Goal: Transaction & Acquisition: Purchase product/service

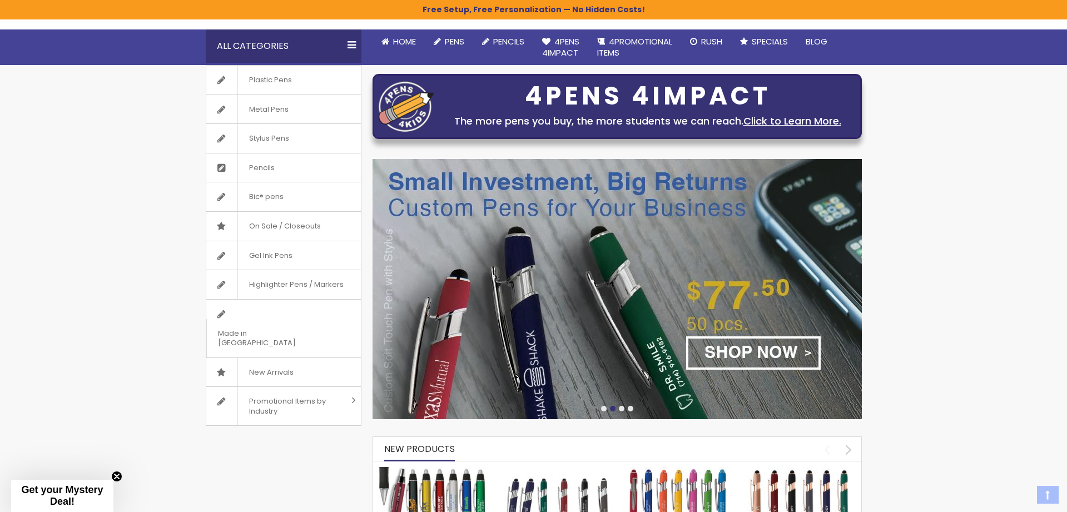
scroll to position [97, 0]
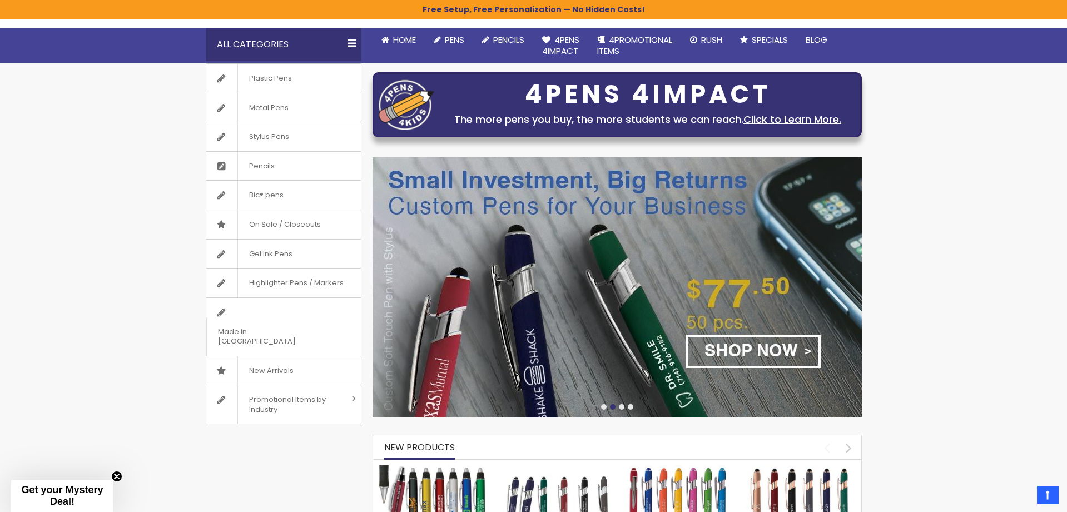
click at [741, 353] on img at bounding box center [617, 287] width 489 height 260
click at [272, 72] on span "Plastic Pens" at bounding box center [270, 78] width 66 height 29
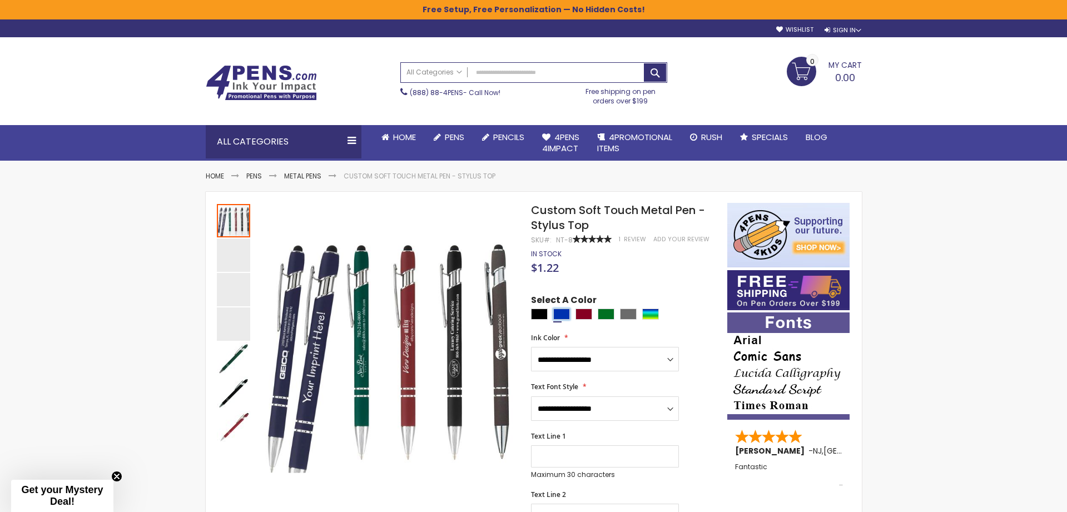
click at [560, 310] on div "Blue" at bounding box center [561, 314] width 17 height 11
type input "****"
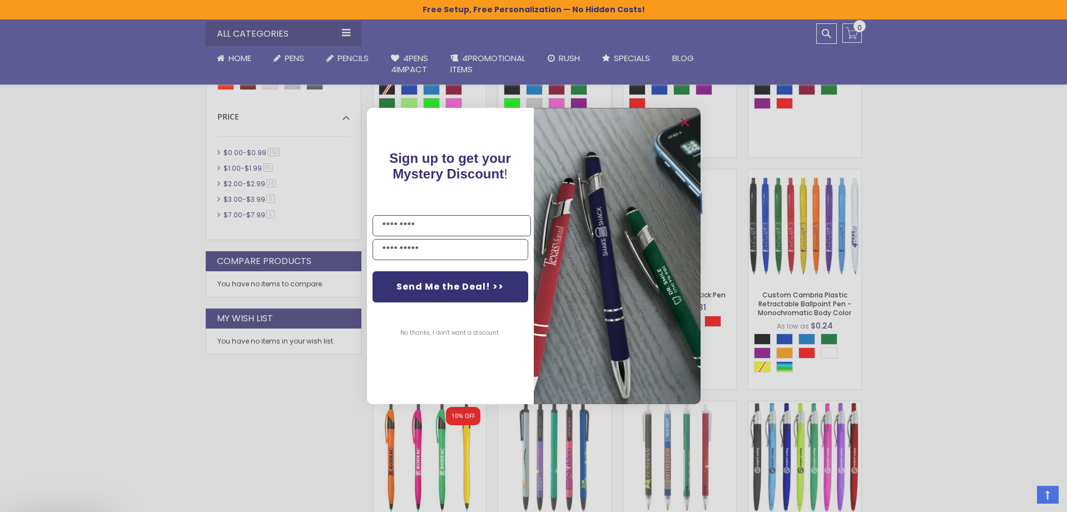
scroll to position [535, 0]
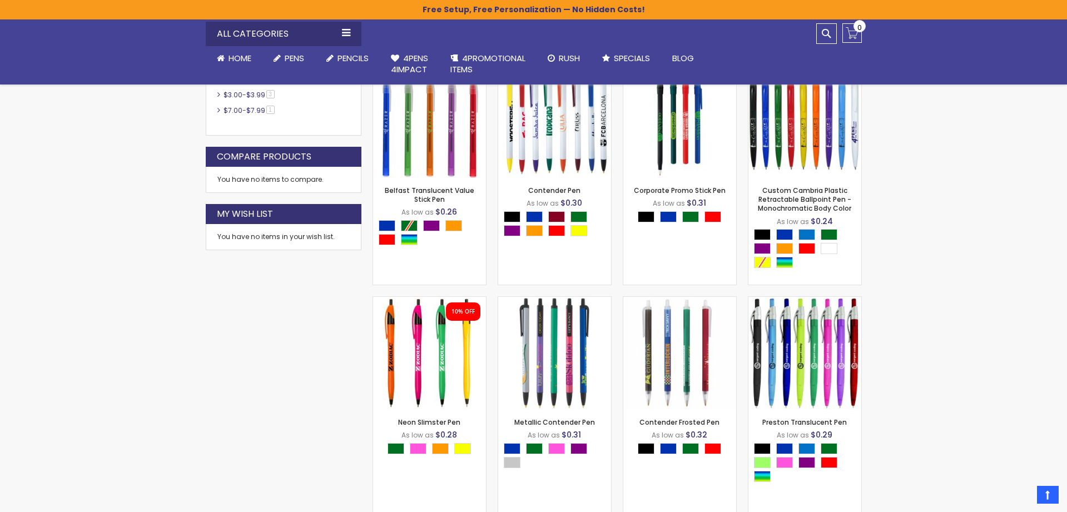
click at [927, 326] on div "Close dialog Sign up to get your Mystery Discount ! Name Email Send Me the Deal…" at bounding box center [533, 256] width 1067 height 512
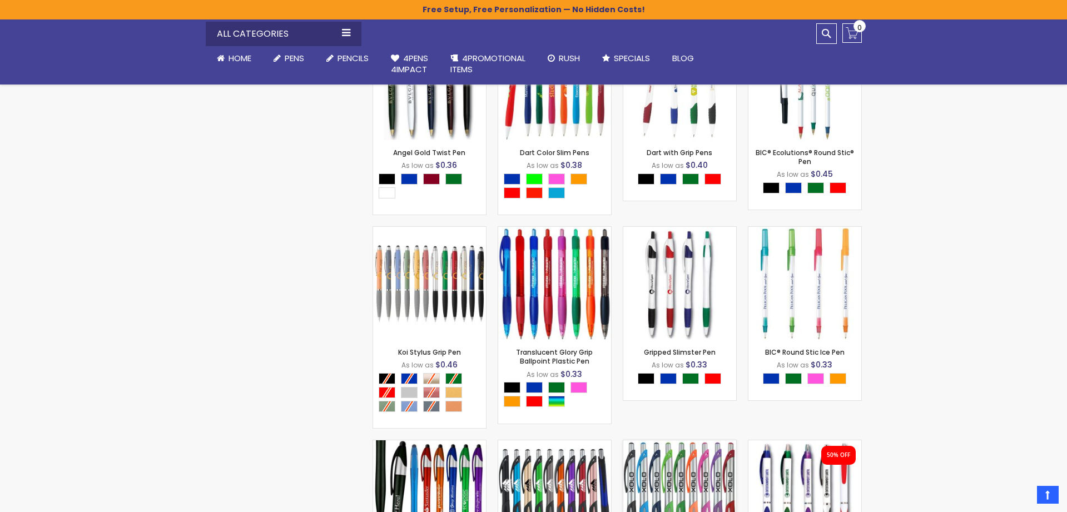
scroll to position [2995, 0]
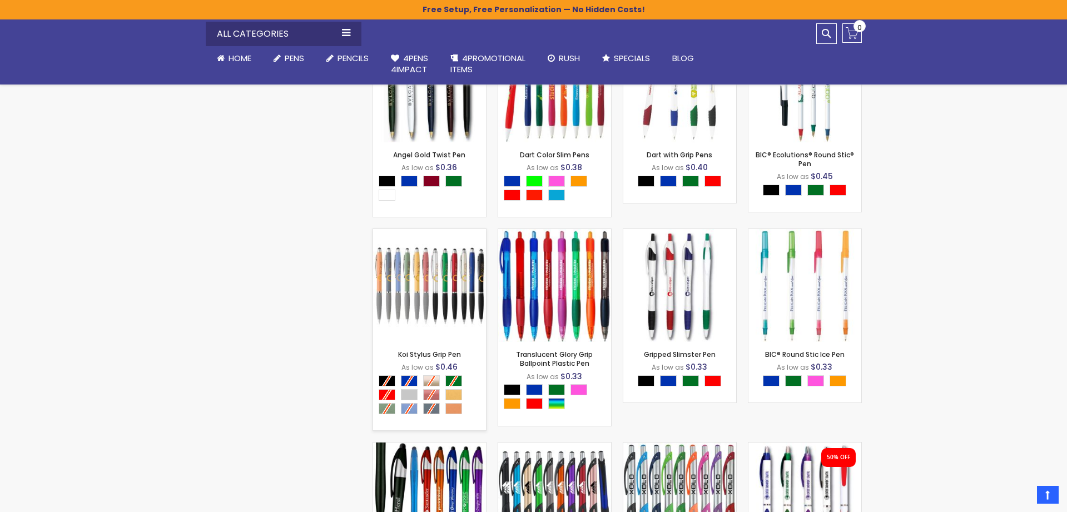
click at [419, 299] on img at bounding box center [429, 285] width 113 height 113
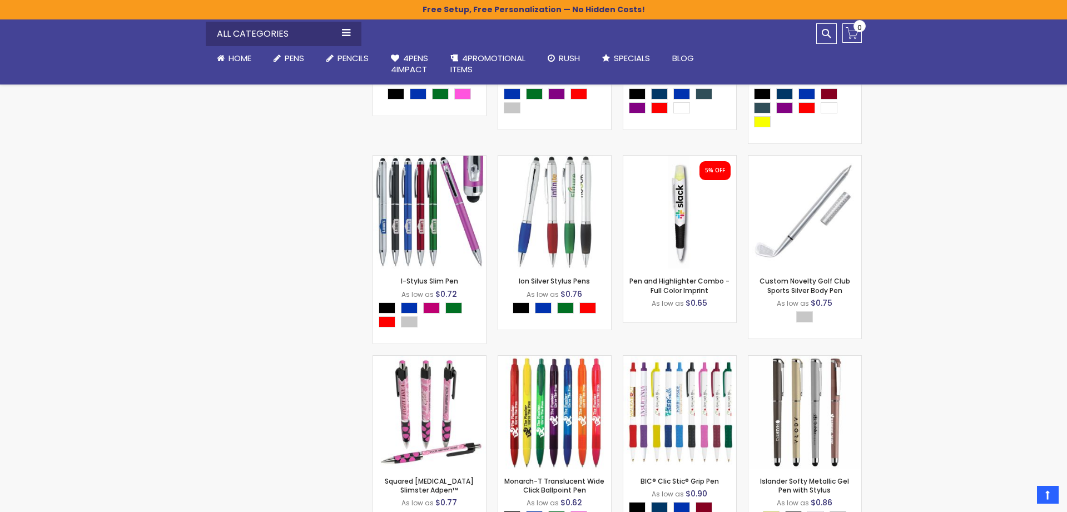
scroll to position [9832, 0]
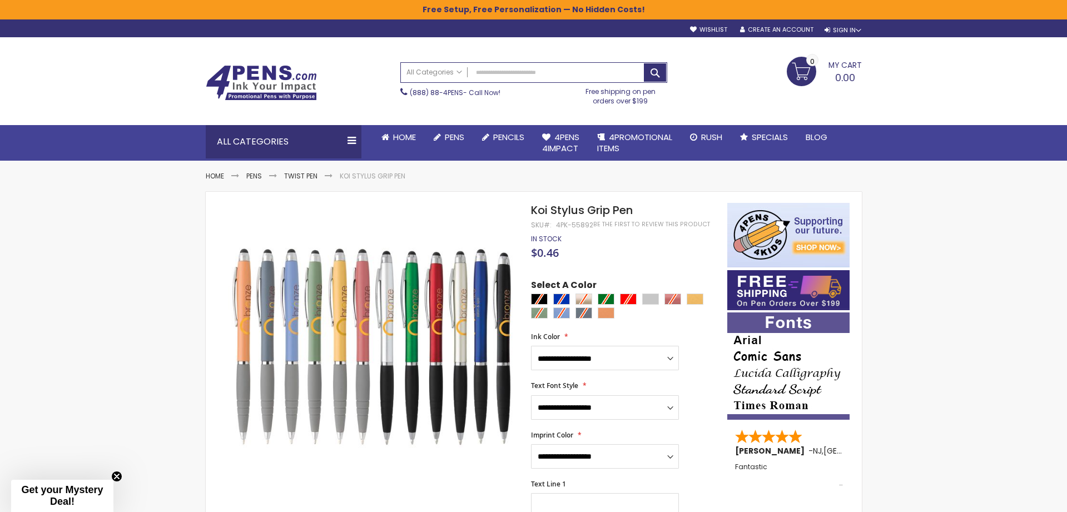
click at [562, 298] on div at bounding box center [626, 308] width 190 height 28
